Goal: Connect with others: Participate in discussion

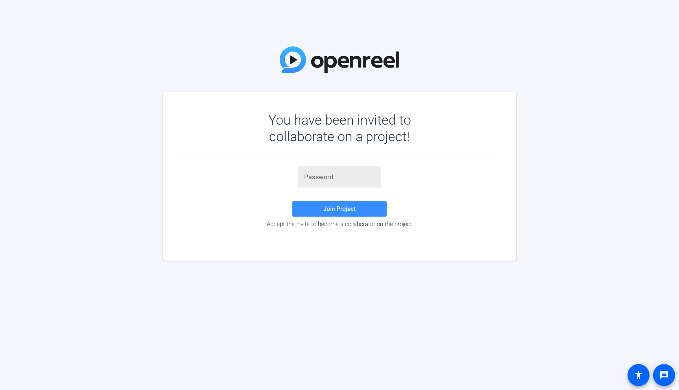
click at [343, 181] on input "text" at bounding box center [339, 177] width 71 height 9
paste input "AtI'B%"
type input "AtI'B%"
drag, startPoint x: 315, startPoint y: 208, endPoint x: 329, endPoint y: 211, distance: 15.2
click at [315, 208] on span at bounding box center [340, 208] width 94 height 19
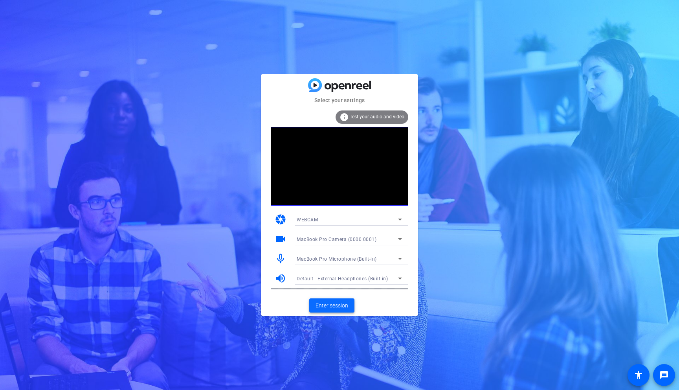
click at [328, 304] on span "Enter session" at bounding box center [332, 306] width 33 height 8
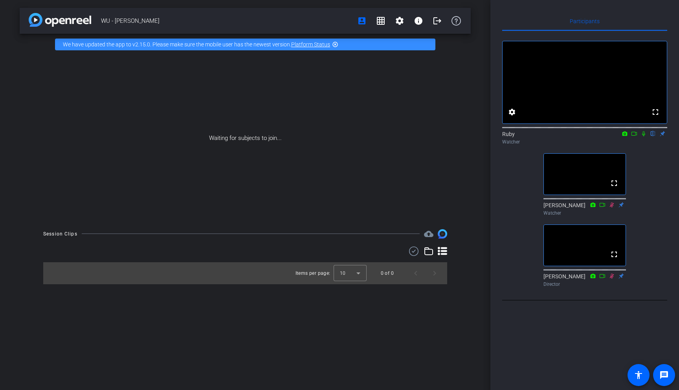
click at [644, 136] on icon at bounding box center [643, 133] width 3 height 5
click at [642, 136] on icon at bounding box center [644, 134] width 6 height 6
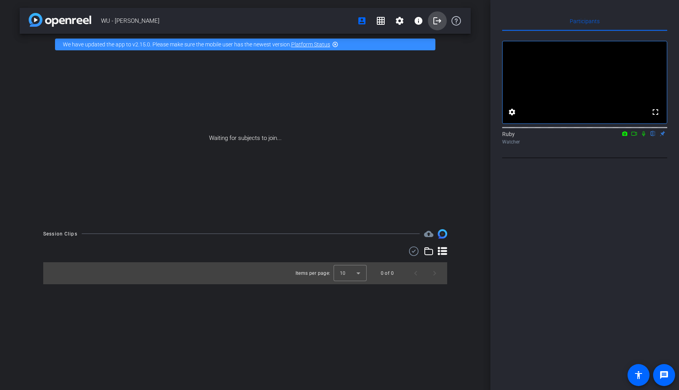
click at [434, 18] on mat-icon "logout" at bounding box center [437, 20] width 9 height 9
